Goal: Check status: Check status

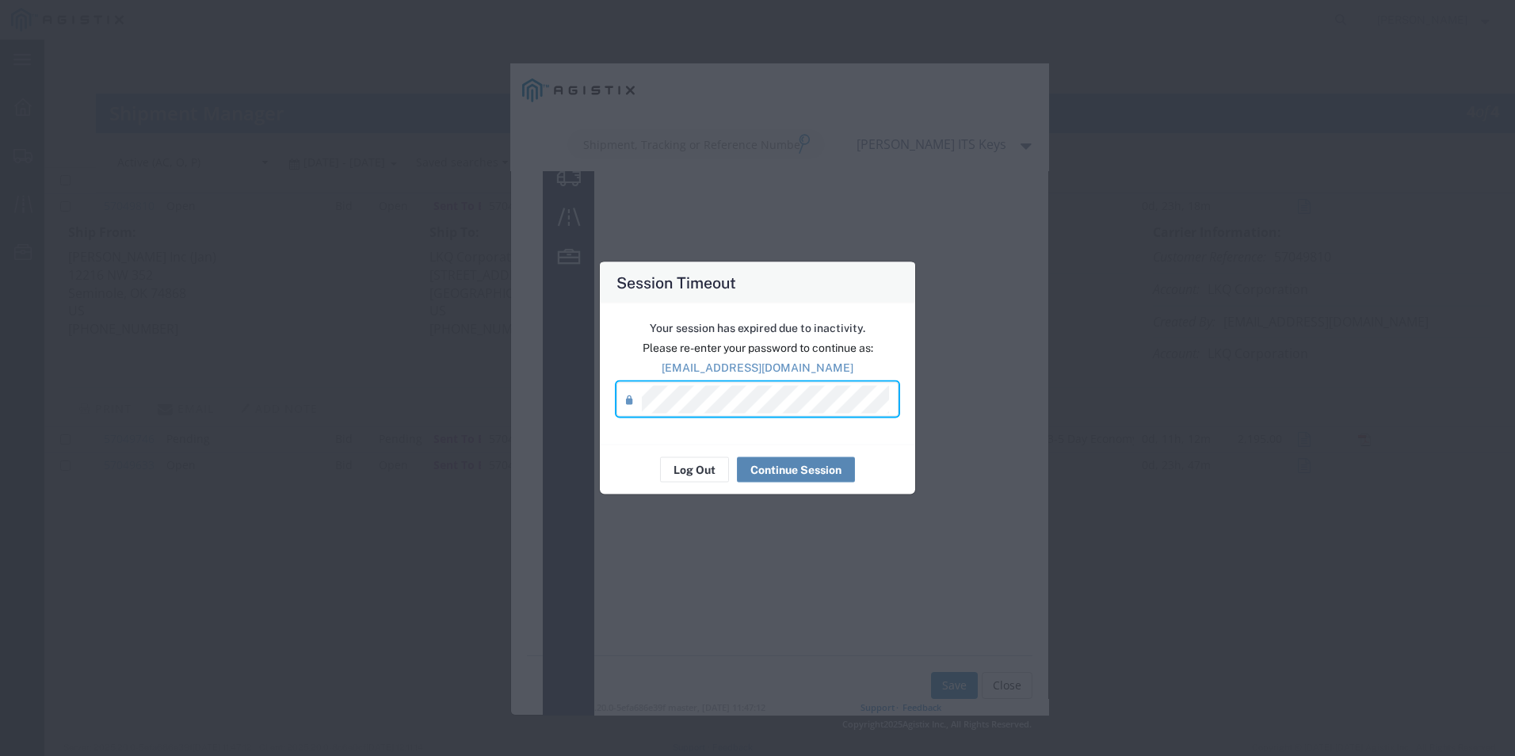
click at [846, 476] on button "Continue Session" at bounding box center [796, 469] width 118 height 25
click at [817, 471] on div "Loading" at bounding box center [779, 389] width 539 height 652
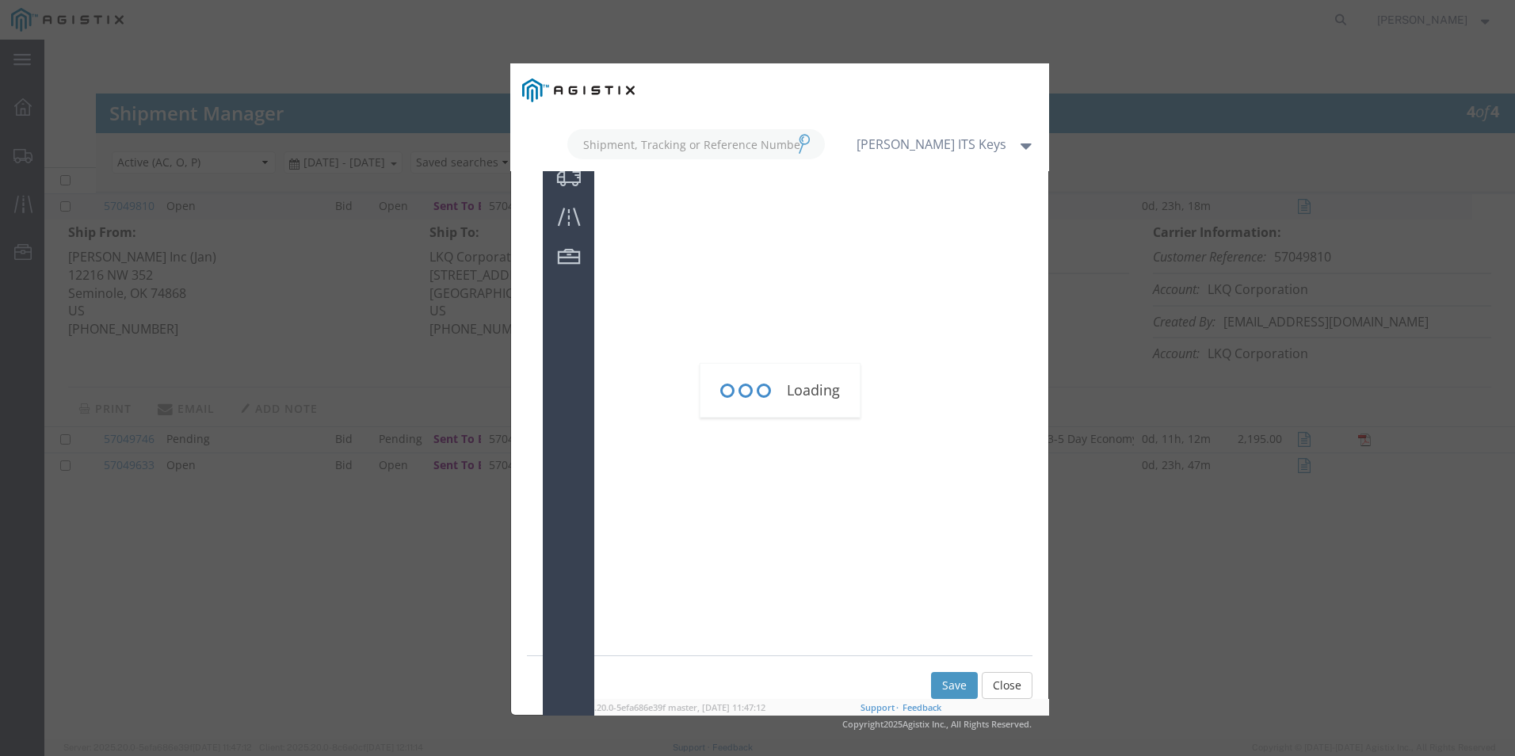
click at [1010, 683] on div "Loading" at bounding box center [779, 389] width 539 height 652
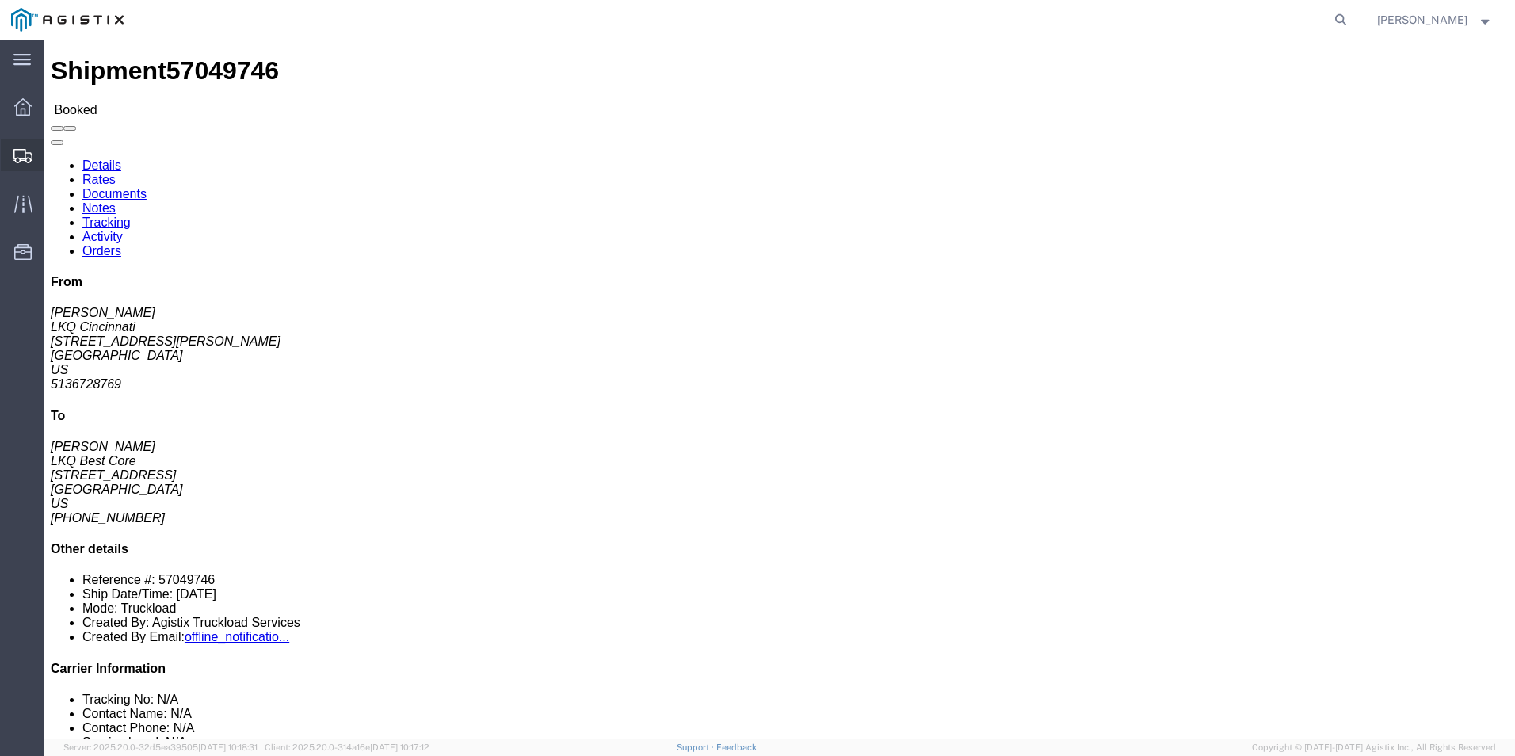
click at [21, 150] on icon at bounding box center [22, 156] width 19 height 14
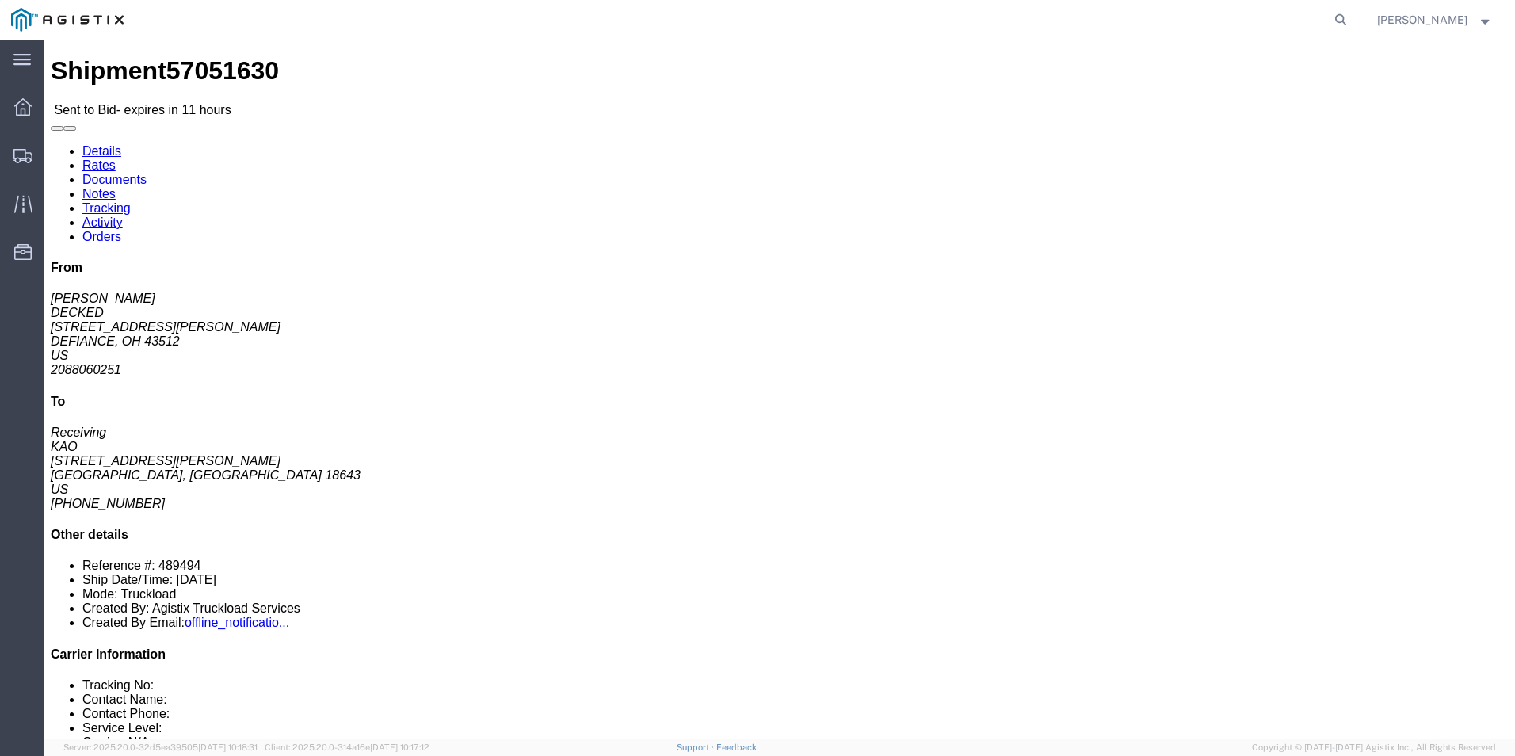
click div "23 Pallet(s) Standard (Stackable) Total weight: 5129.00 LBS Carton count: 23 Di…"
